Goal: Check status: Check status

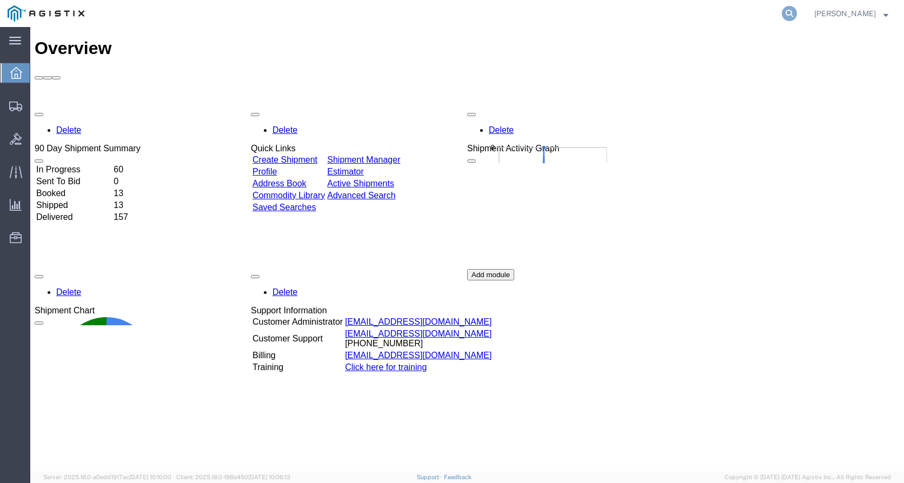
click at [797, 10] on icon at bounding box center [789, 13] width 15 height 15
paste input "392656728949"
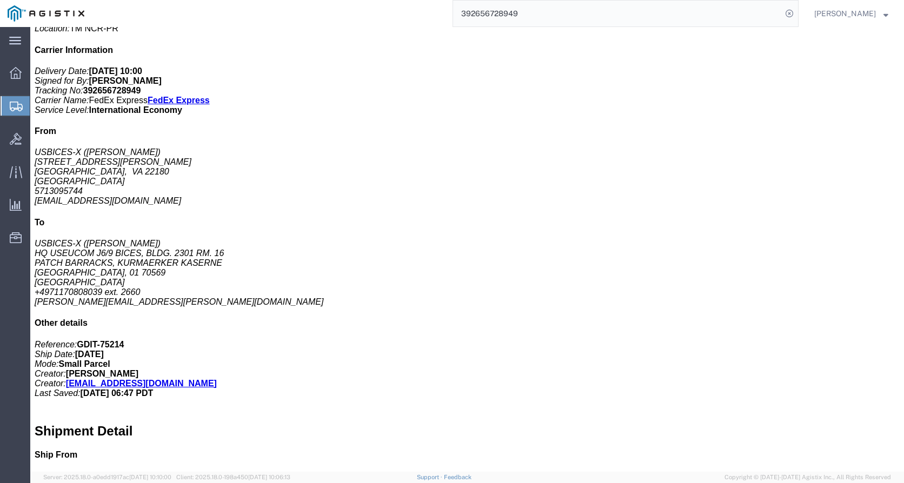
scroll to position [270, 0]
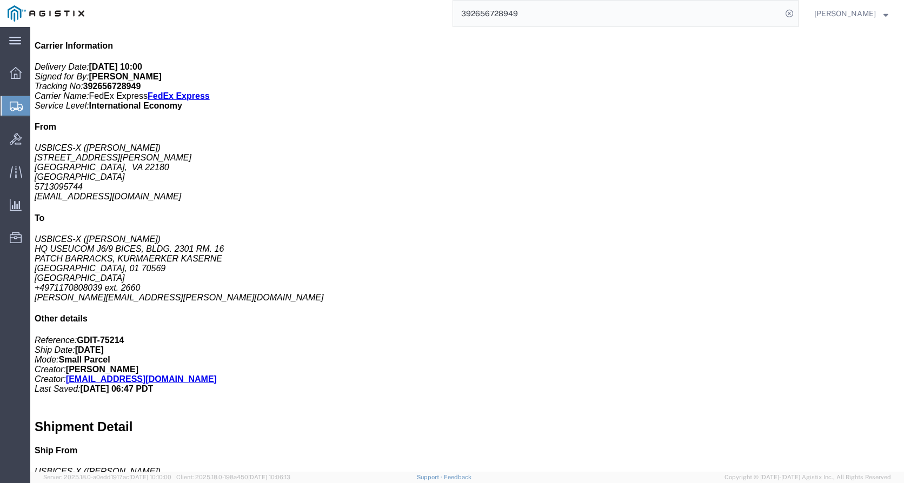
click div "Power Cord, [GEOGRAPHIC_DATA] Pieces: 15.00 Each Total value: 105.00 USD Class:…"
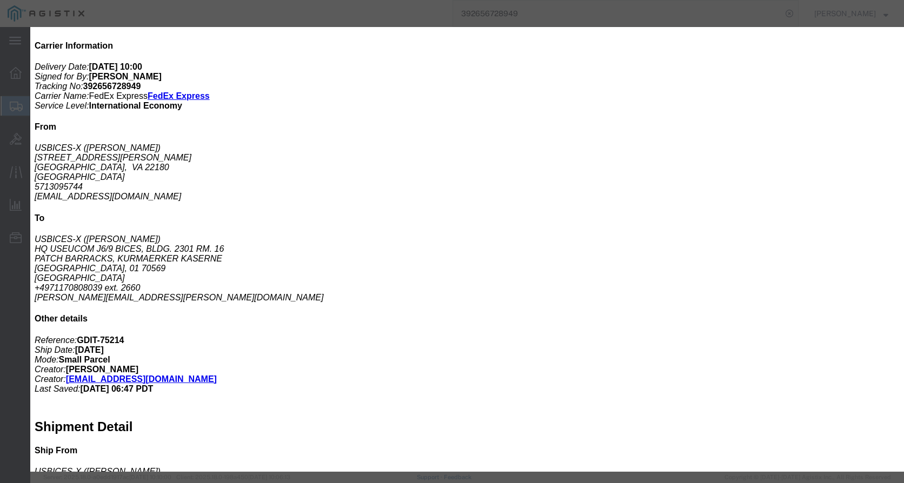
click at [30, 27] on agx-top-navbar "392656728949 [PERSON_NAME]" at bounding box center [30, 255] width 0 height 456
click div
click icon "button"
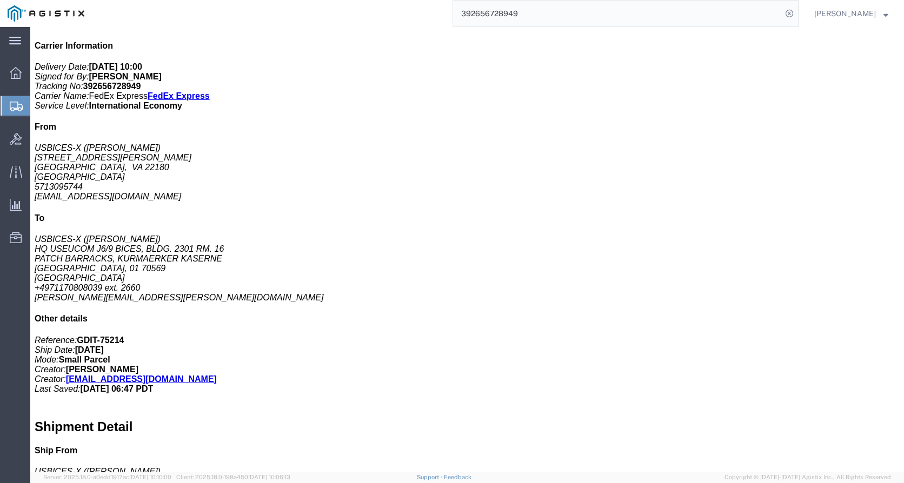
click link "Documents"
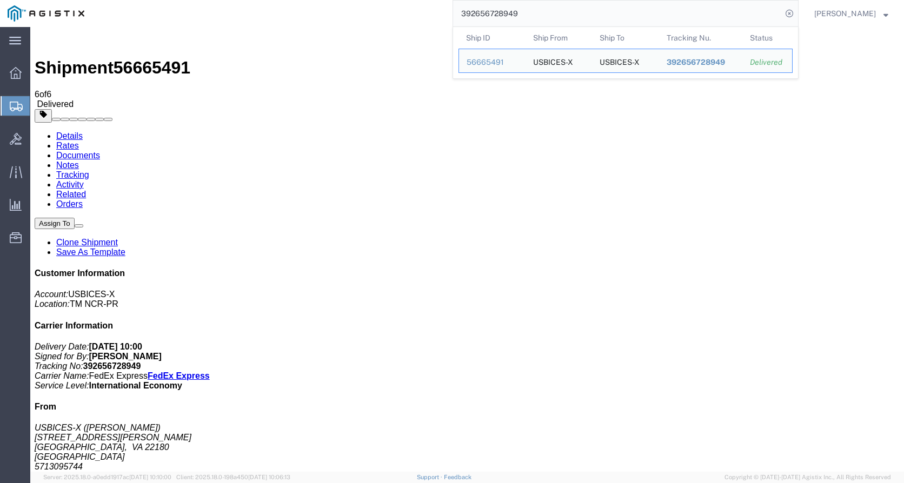
drag, startPoint x: 531, startPoint y: 11, endPoint x: 432, endPoint y: 15, distance: 99.5
click at [432, 15] on div "392656728949 Ship ID Ship From Ship To Tracking Nu. Status Ship ID 56665491 Shi…" at bounding box center [445, 13] width 706 height 27
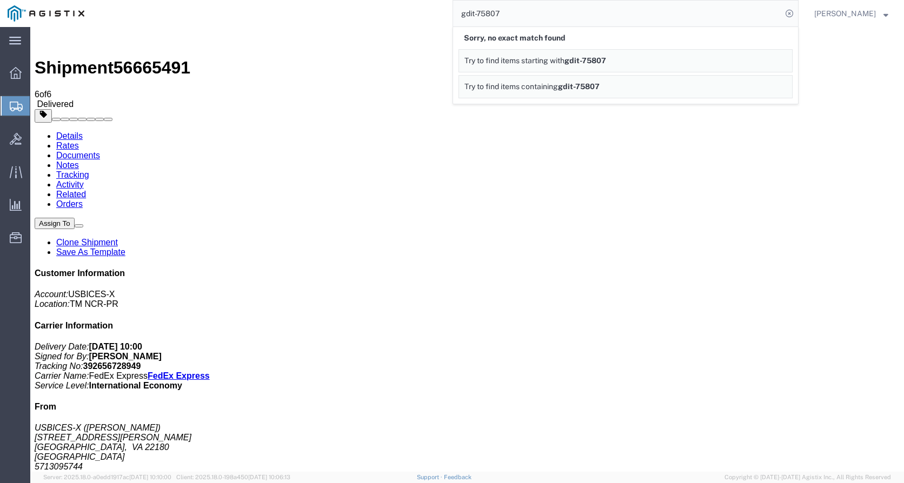
click at [517, 12] on input "gdit-75807" at bounding box center [617, 14] width 329 height 26
click at [501, 12] on input "gdit-75804" at bounding box center [617, 14] width 329 height 26
click at [617, 11] on input "gdit-75204" at bounding box center [617, 14] width 329 height 26
drag, startPoint x: 169, startPoint y: 395, endPoint x: 105, endPoint y: 287, distance: 125.1
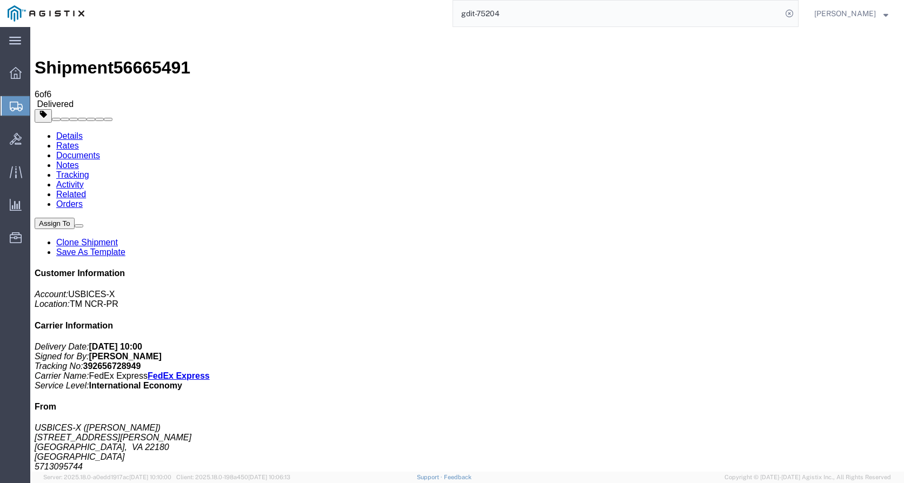
click at [38, 106] on span "Shipments" at bounding box center [34, 106] width 9 height 22
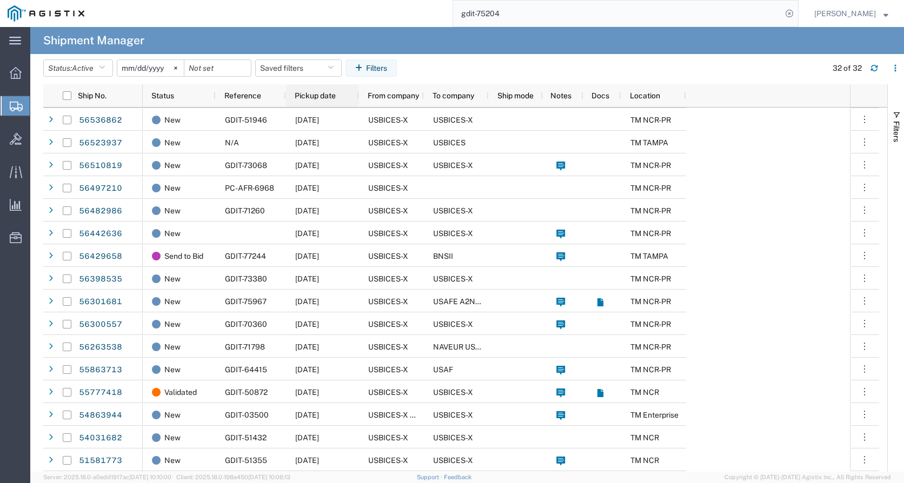
click at [337, 95] on div "Pickup date" at bounding box center [325, 95] width 60 height 17
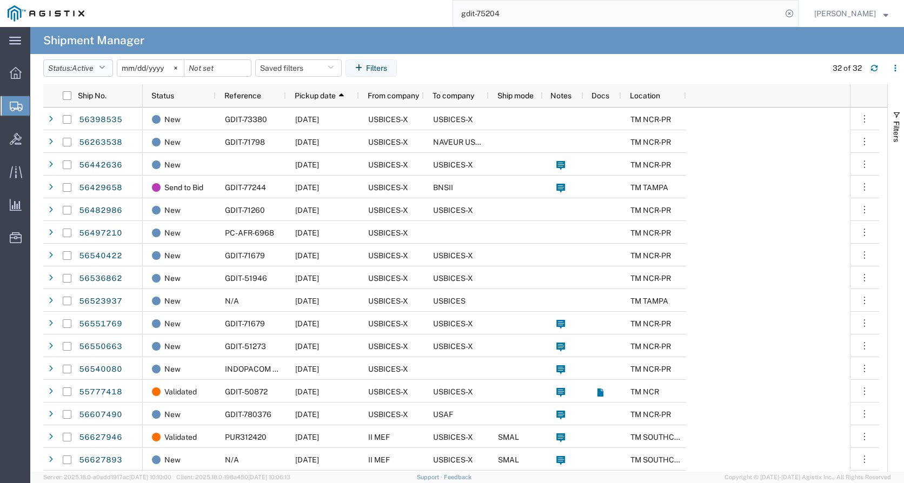
click at [101, 66] on button "Status: Active" at bounding box center [78, 67] width 70 height 17
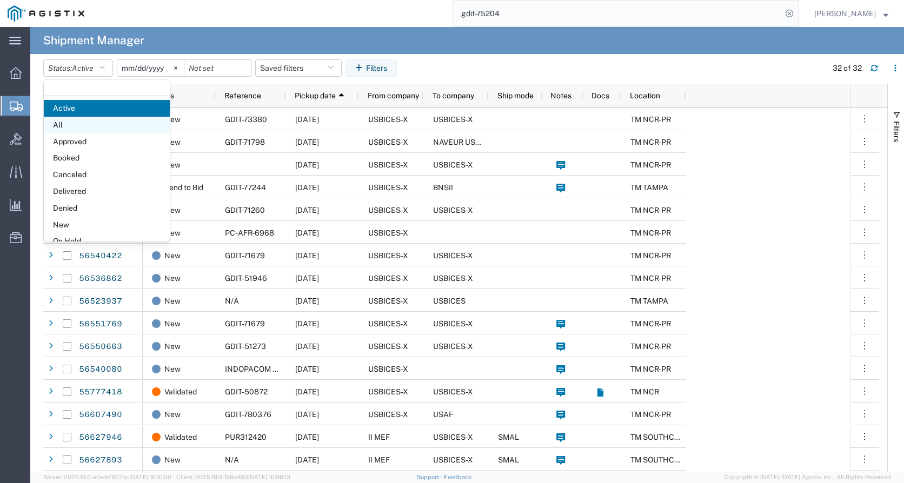
click at [70, 126] on span "All" at bounding box center [107, 125] width 126 height 17
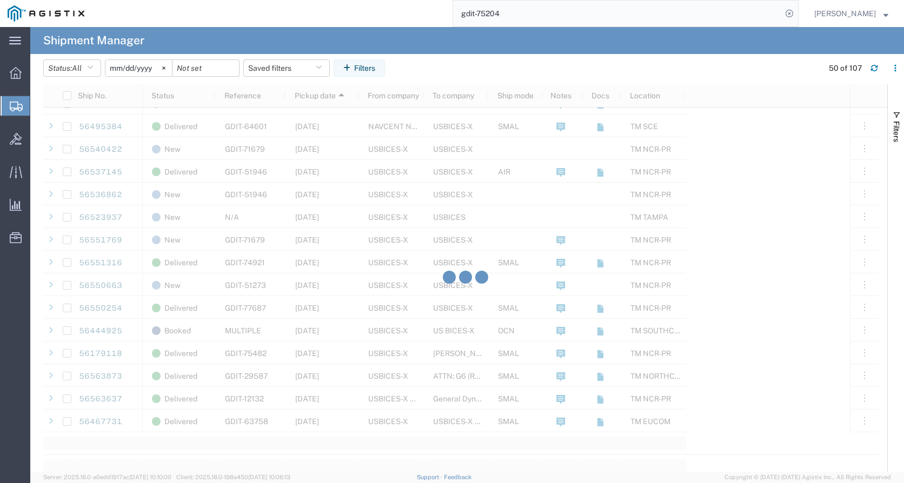
scroll to position [811, 0]
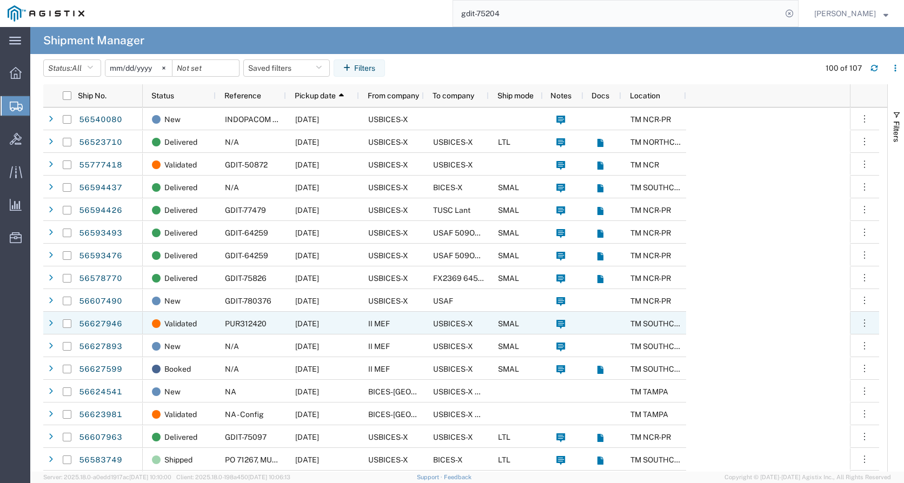
scroll to position [1365, 0]
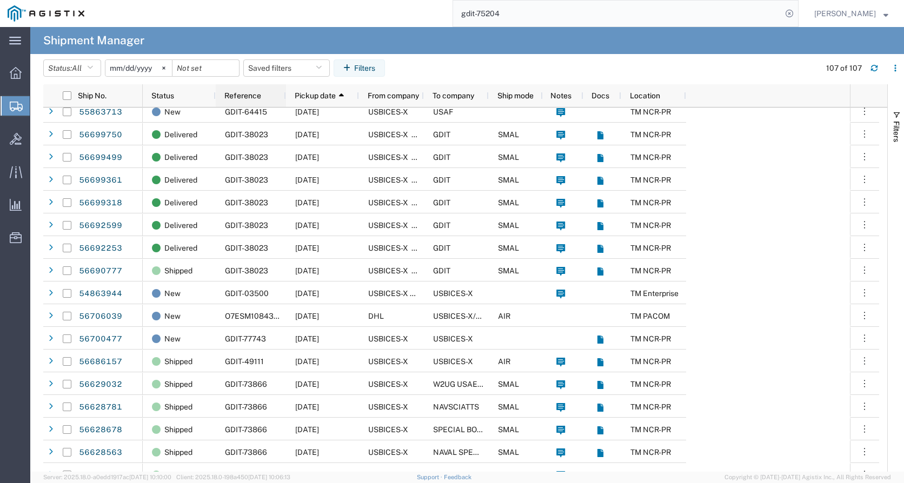
click at [269, 96] on div "Reference" at bounding box center [252, 95] width 57 height 17
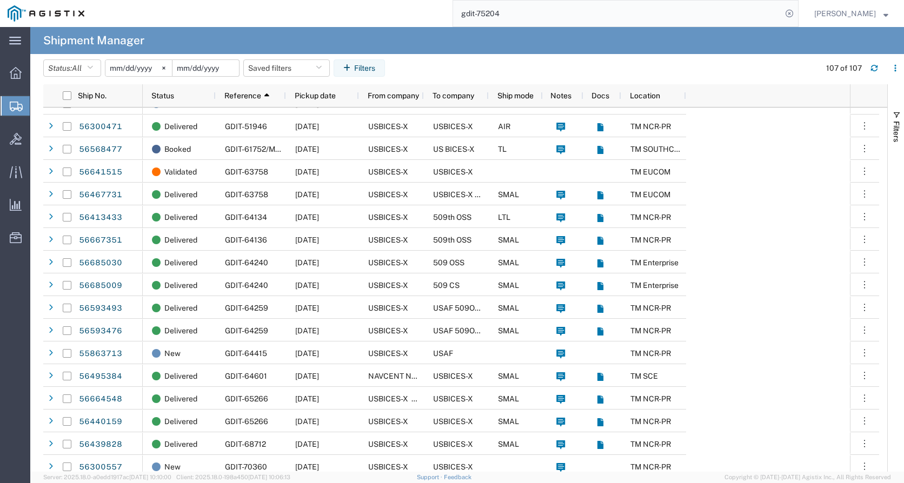
click at [224, 70] on input "date" at bounding box center [205, 68] width 66 height 16
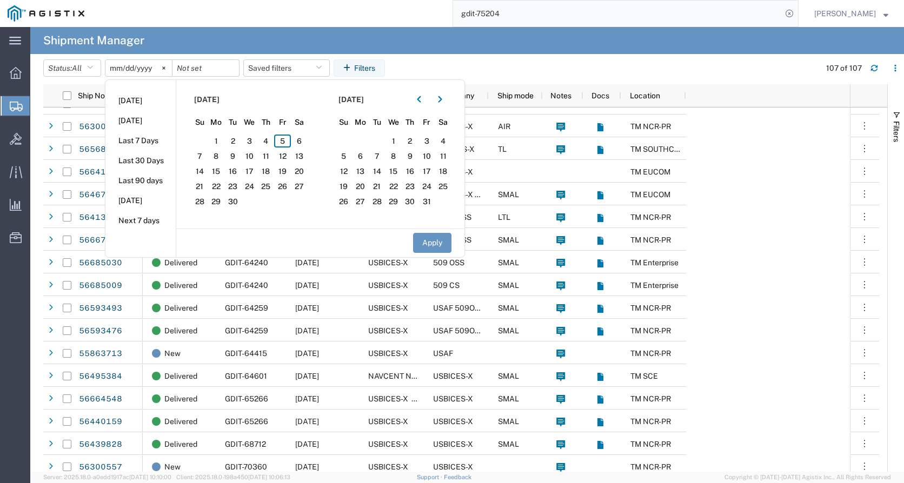
click at [475, 72] on agx-table-filter-chips "Status: All Active All Approved Booked Canceled Delivered Denied New On Hold Pe…" at bounding box center [428, 71] width 771 height 25
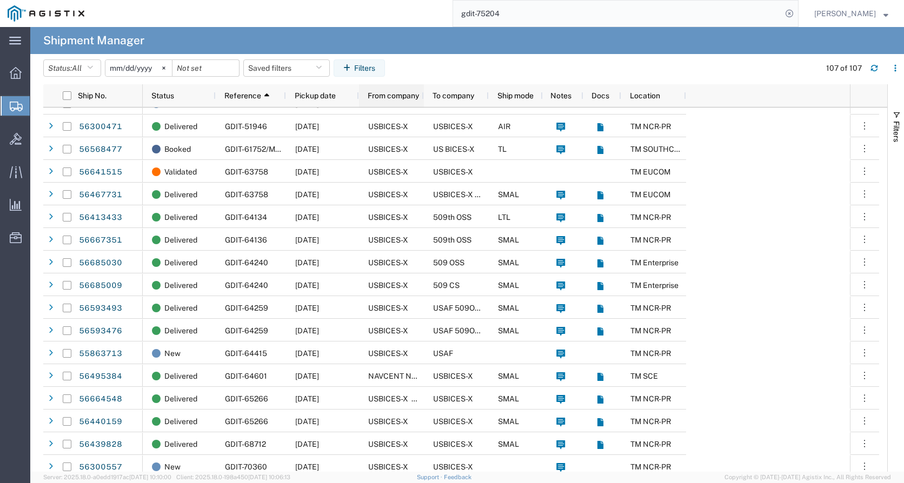
click at [402, 96] on span "From company" at bounding box center [393, 95] width 51 height 9
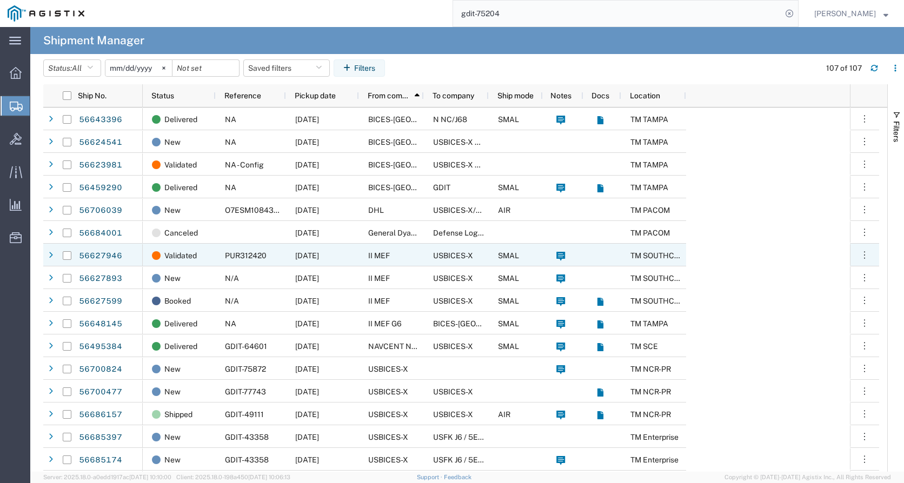
scroll to position [465, 0]
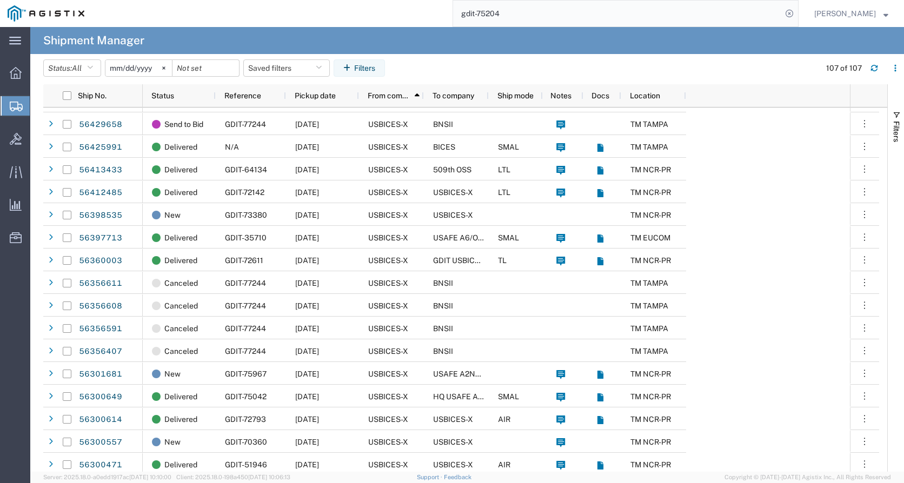
click at [527, 12] on input "gdit-75204" at bounding box center [617, 14] width 329 height 26
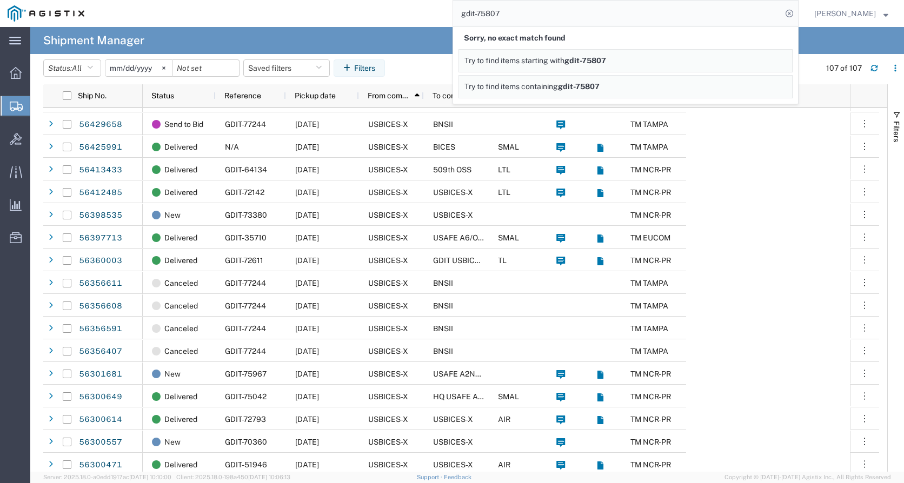
drag, startPoint x: 366, startPoint y: 13, endPoint x: 384, endPoint y: 8, distance: 18.0
click at [370, 11] on div "gdit-75807 Sorry, no exact match found Try to find items starting with gdit-758…" at bounding box center [445, 13] width 706 height 27
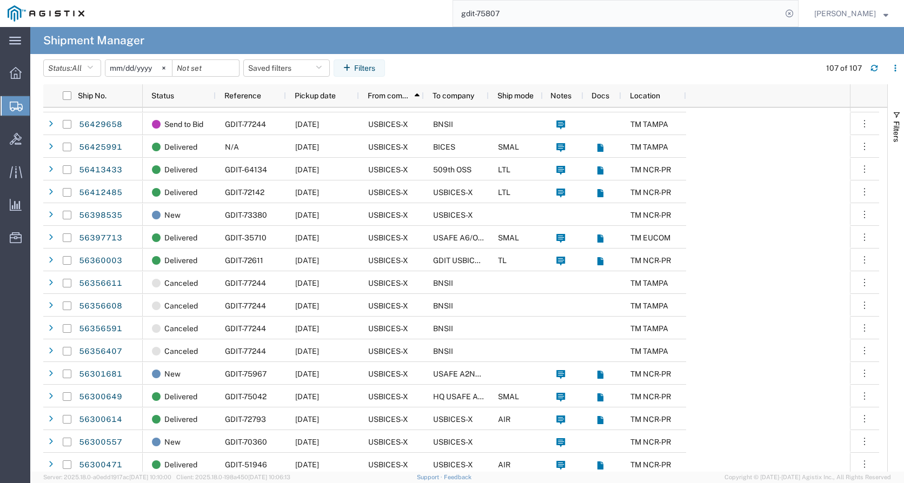
click at [527, 18] on input "gdit-75807" at bounding box center [617, 14] width 329 height 26
type input "gdit-75214"
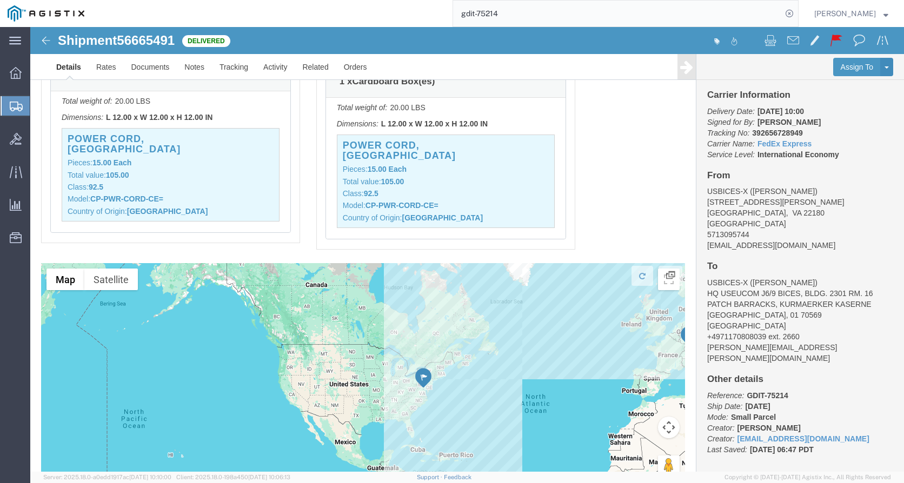
scroll to position [703, 0]
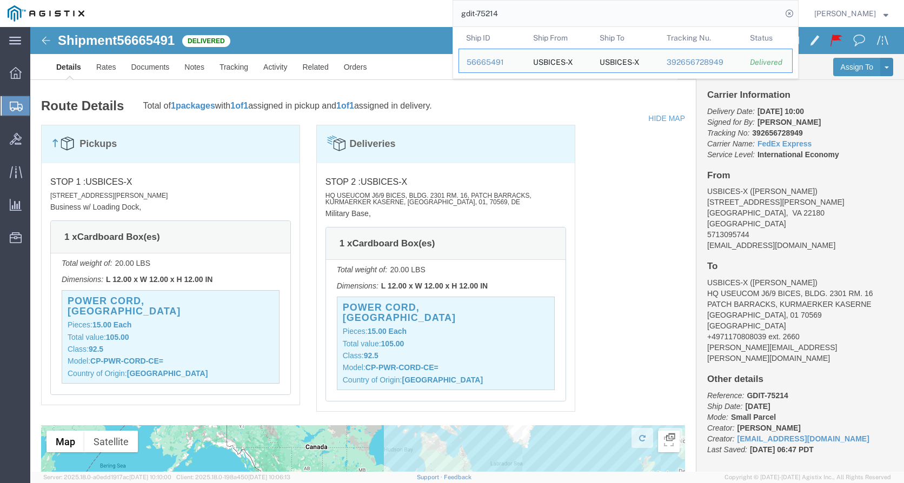
drag, startPoint x: 517, startPoint y: 15, endPoint x: 469, endPoint y: 13, distance: 48.1
click at [469, 13] on input "gdit-75214" at bounding box center [617, 14] width 329 height 26
click div "Pickups STOP 1 : USBICES-X [STREET_ADDRESS][PERSON_NAME] Business w/ Loading Do…"
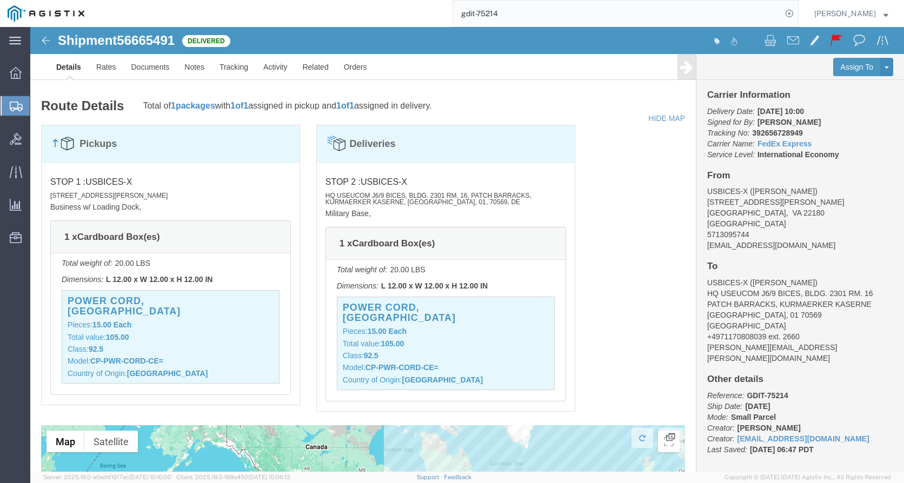
click p "Total value: 105.00"
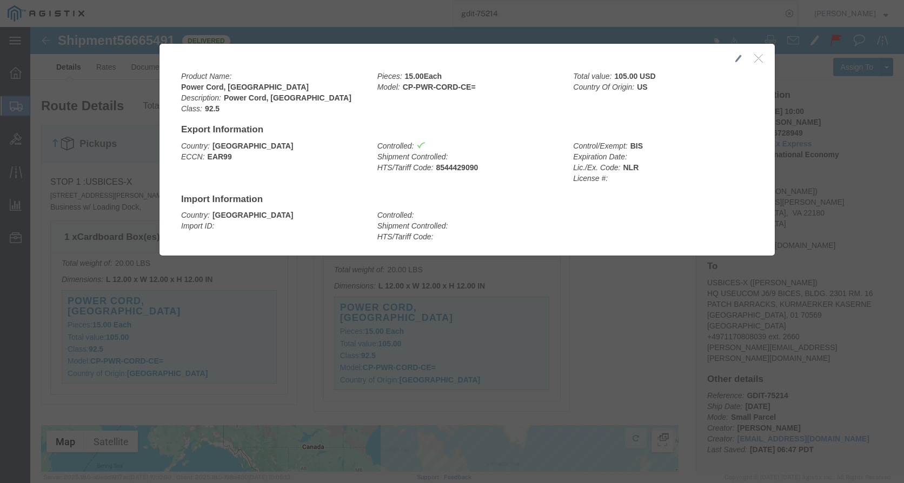
drag, startPoint x: 726, startPoint y: 30, endPoint x: 602, endPoint y: 19, distance: 125.3
click icon "button"
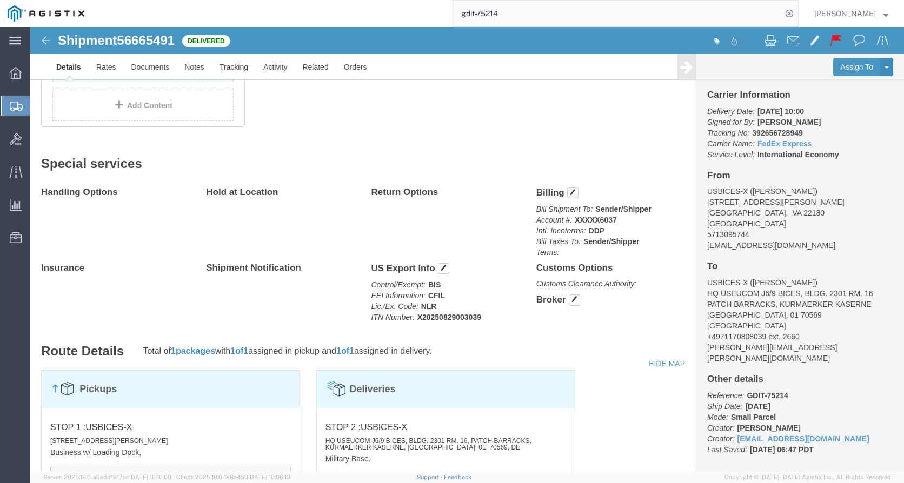
scroll to position [446, 0]
